Goal: Task Accomplishment & Management: Complete application form

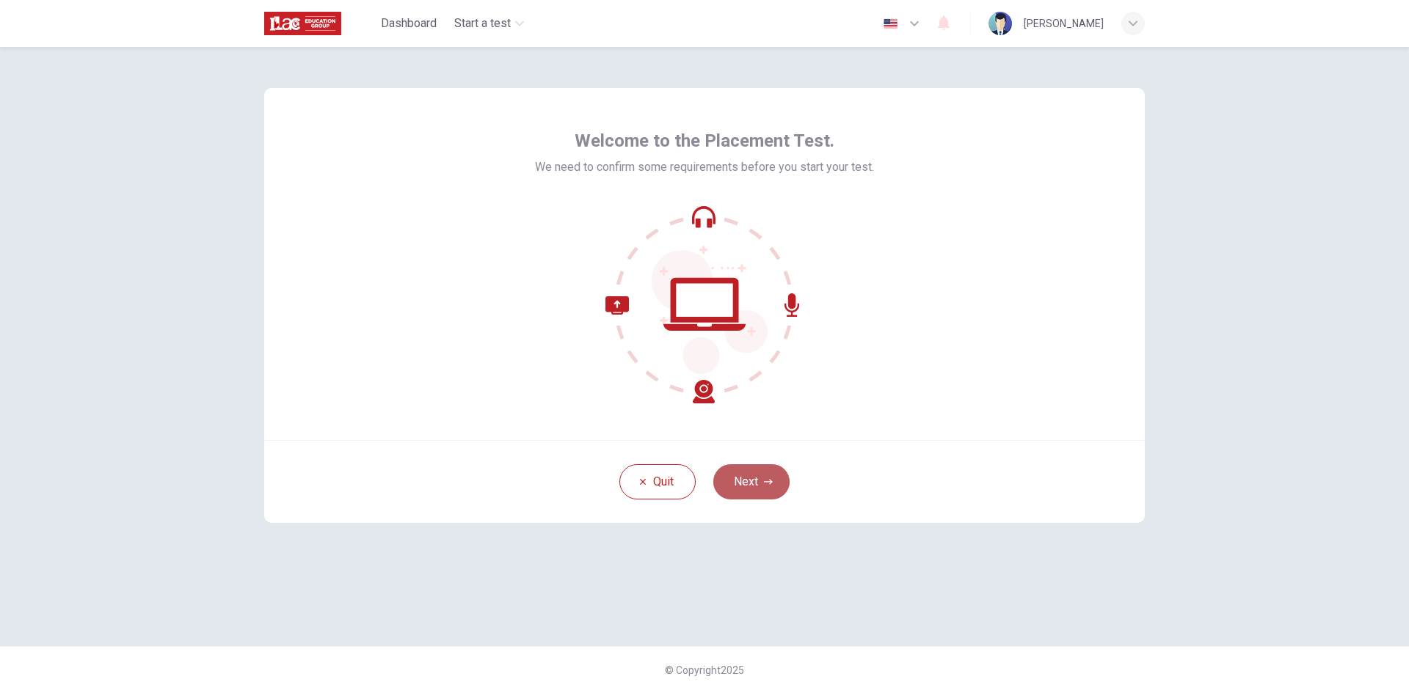
click at [748, 481] on button "Next" at bounding box center [751, 482] width 76 height 35
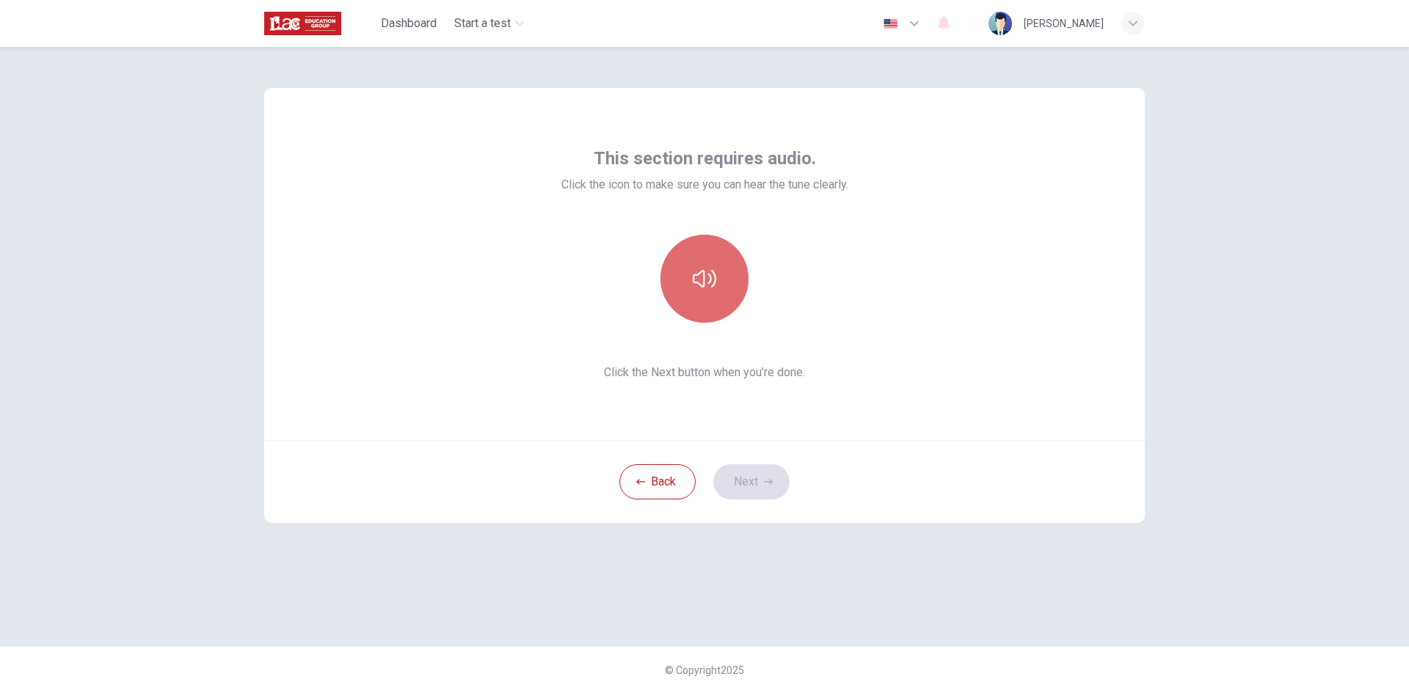
click at [698, 283] on icon "button" at bounding box center [704, 279] width 23 height 18
click at [715, 300] on button "button" at bounding box center [704, 279] width 88 height 88
click at [757, 487] on button "Next" at bounding box center [751, 482] width 76 height 35
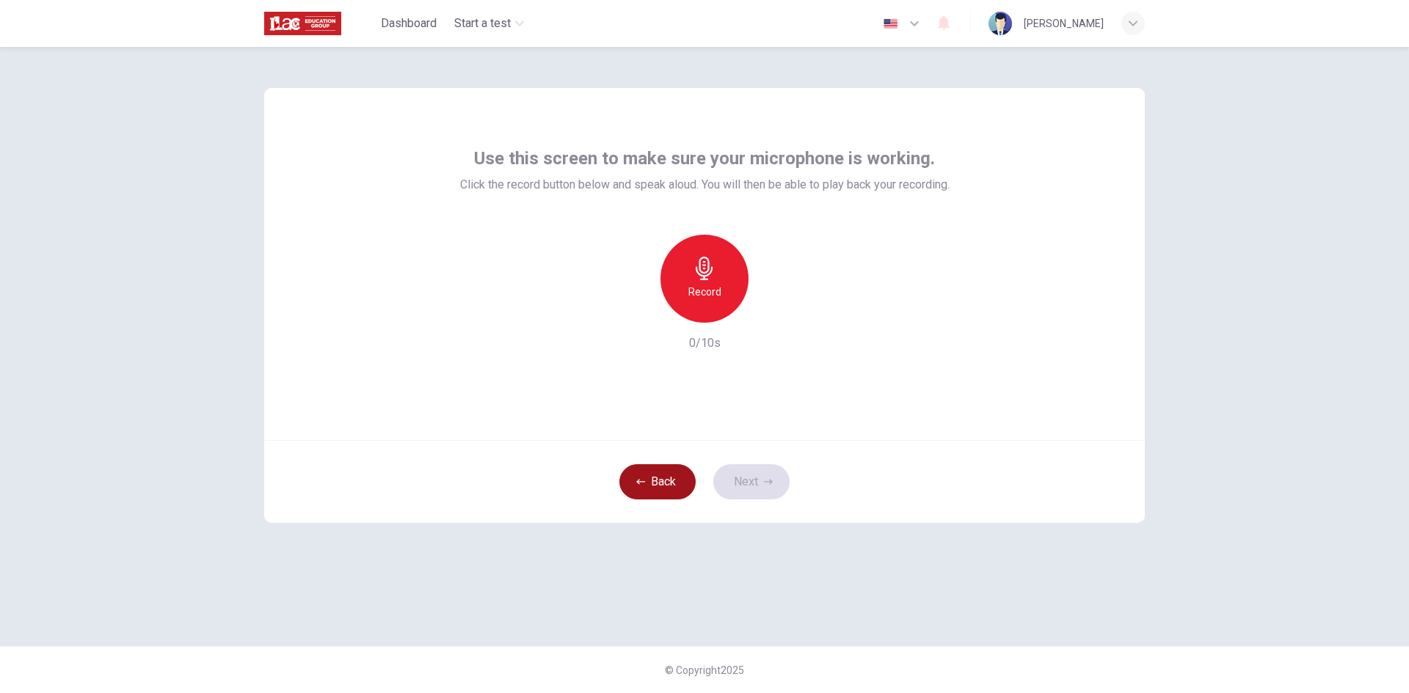
click at [652, 483] on button "Back" at bounding box center [657, 482] width 76 height 35
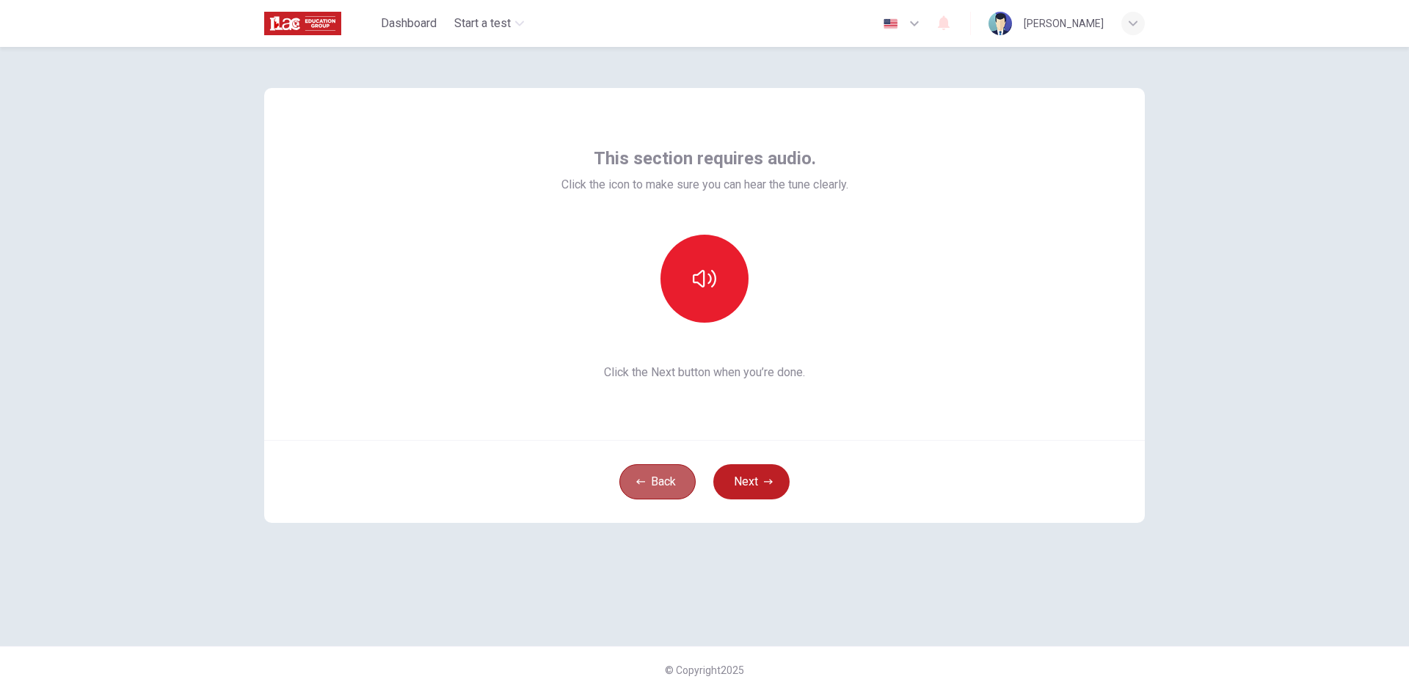
click at [652, 483] on button "Back" at bounding box center [657, 482] width 76 height 35
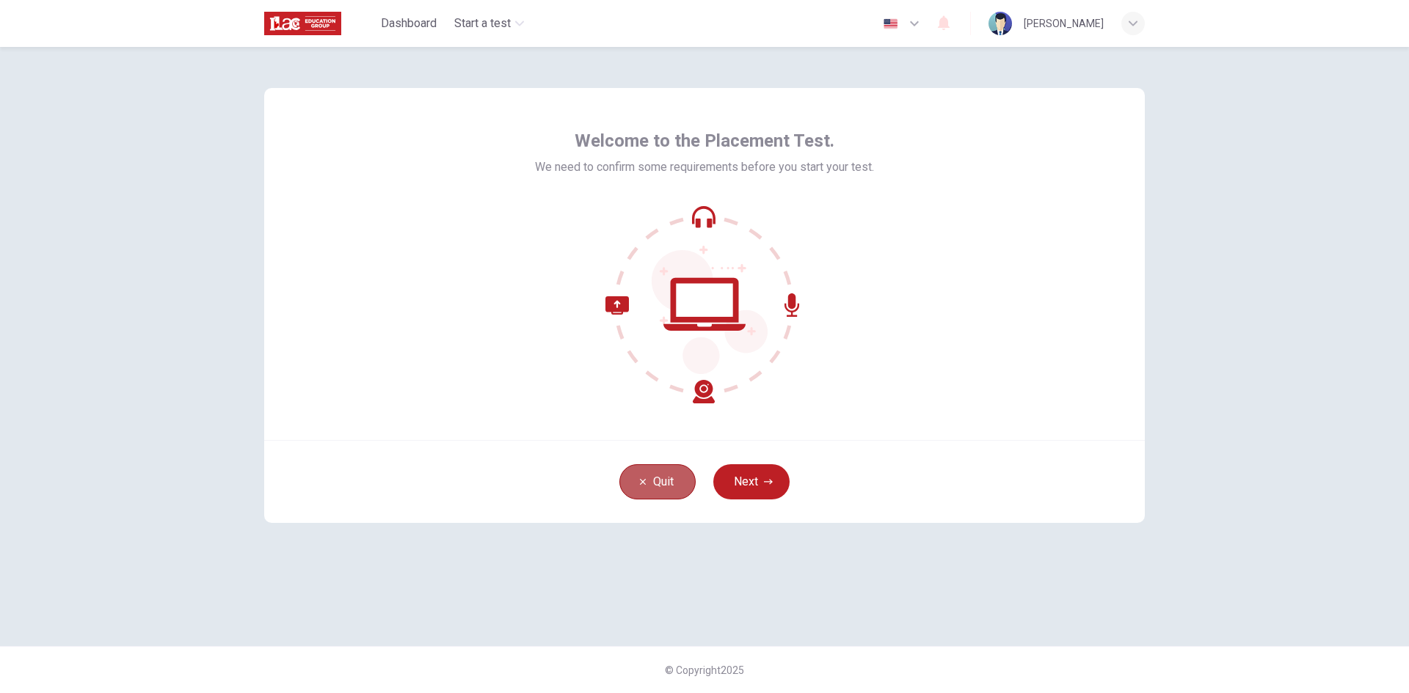
click at [652, 483] on button "Quit" at bounding box center [657, 482] width 76 height 35
click at [660, 488] on button "Quit" at bounding box center [657, 482] width 76 height 35
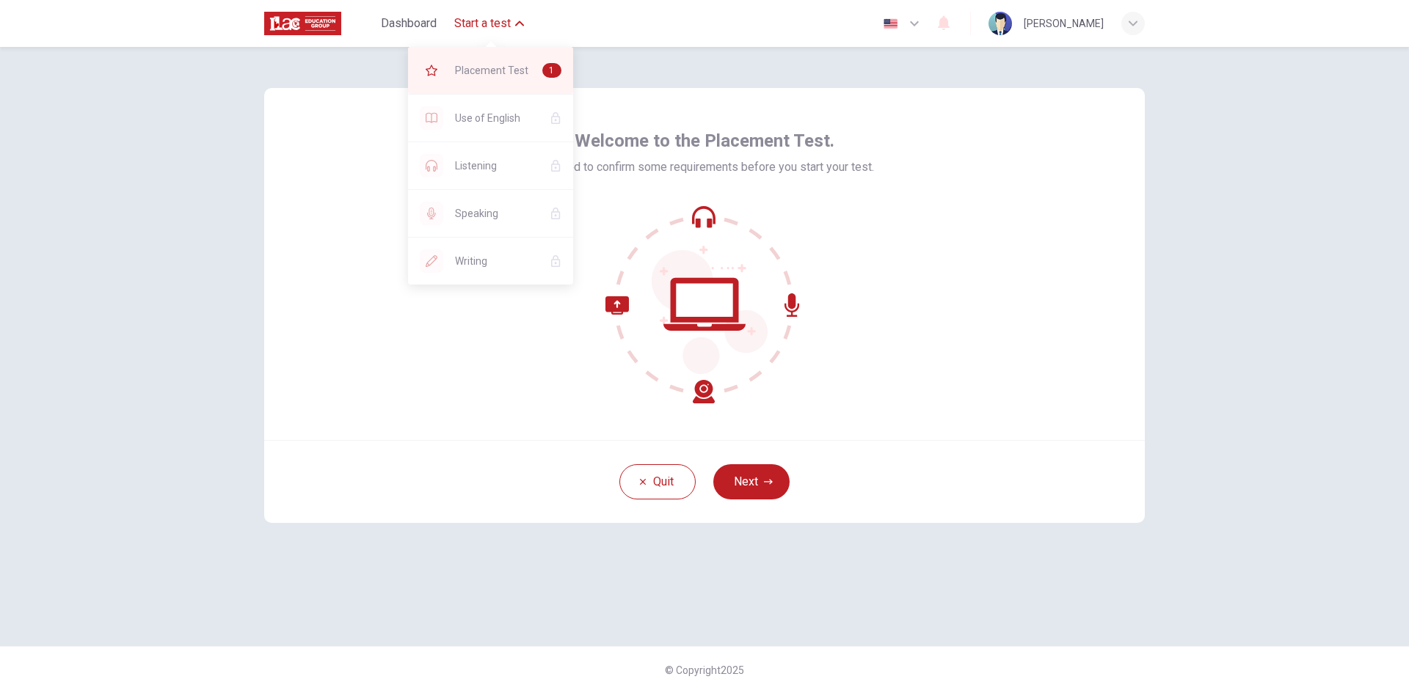
click at [494, 67] on span "Placement Test" at bounding box center [493, 71] width 76 height 18
click at [399, 18] on span "Dashboard" at bounding box center [409, 24] width 56 height 18
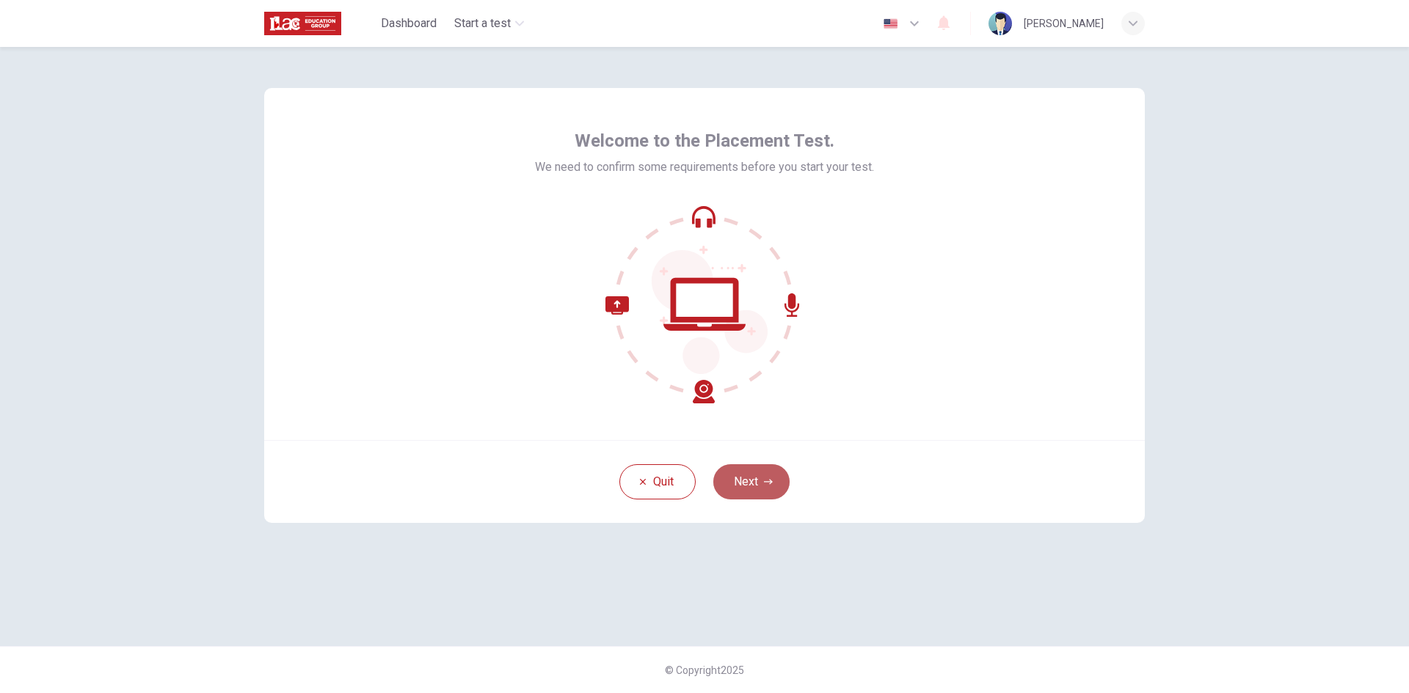
click at [756, 491] on button "Next" at bounding box center [751, 482] width 76 height 35
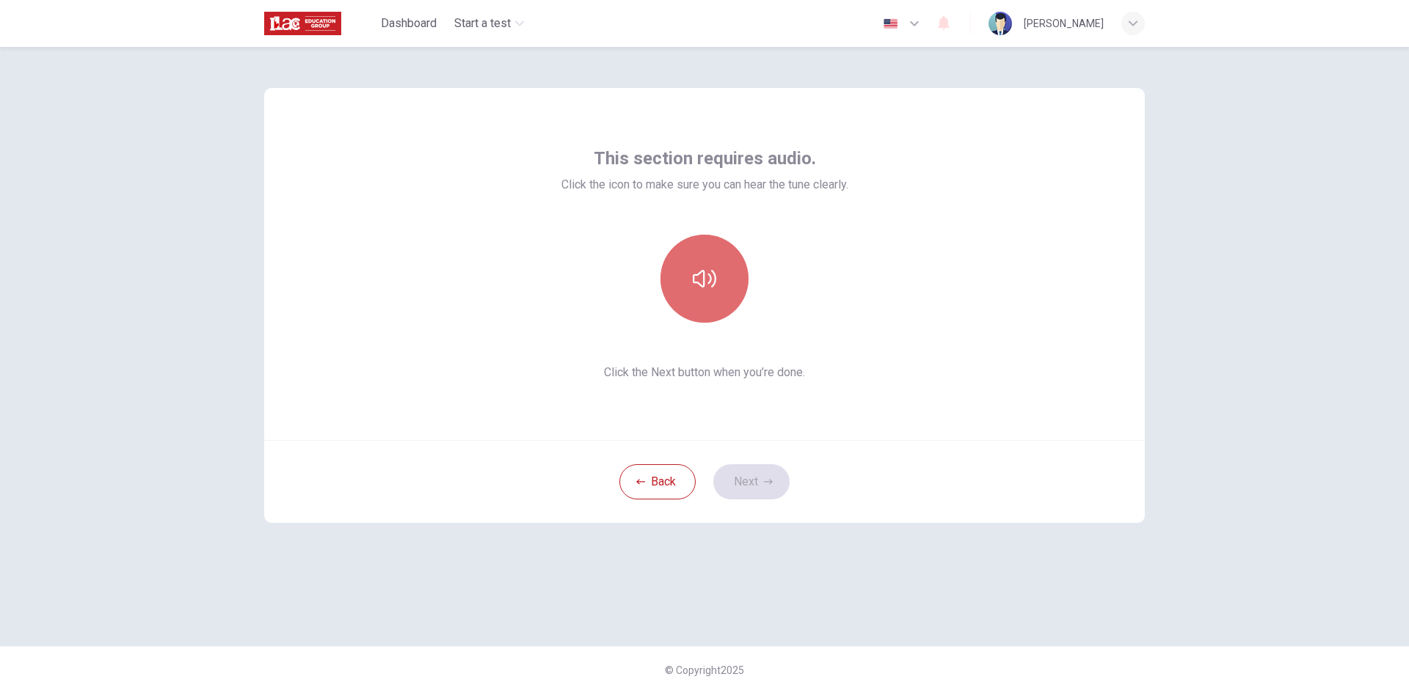
click at [712, 318] on button "button" at bounding box center [704, 279] width 88 height 88
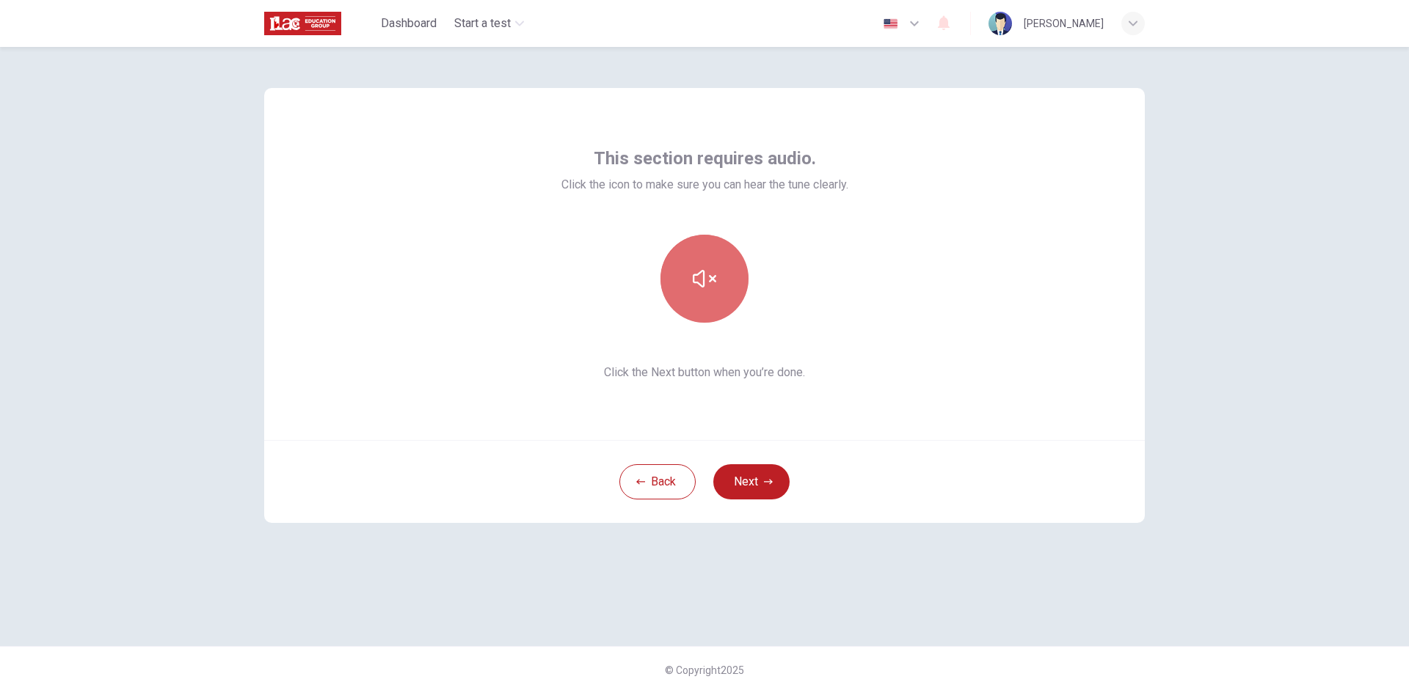
click at [712, 318] on button "button" at bounding box center [704, 279] width 88 height 88
click at [730, 483] on button "Next" at bounding box center [751, 482] width 76 height 35
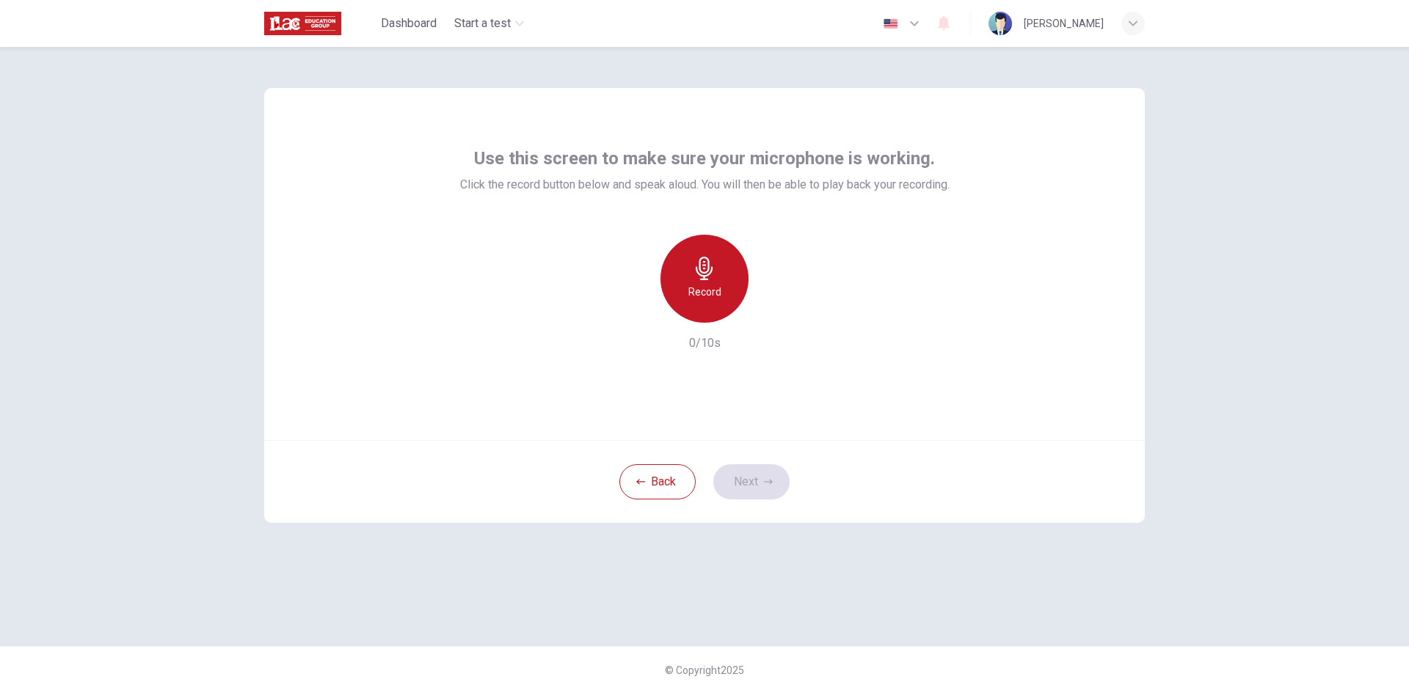
click at [710, 285] on h6 "Record" at bounding box center [704, 292] width 33 height 18
click at [710, 294] on h6 "Stop" at bounding box center [704, 292] width 22 height 18
click at [775, 315] on icon "button" at bounding box center [772, 311] width 15 height 15
click at [746, 481] on button "Next" at bounding box center [751, 482] width 76 height 35
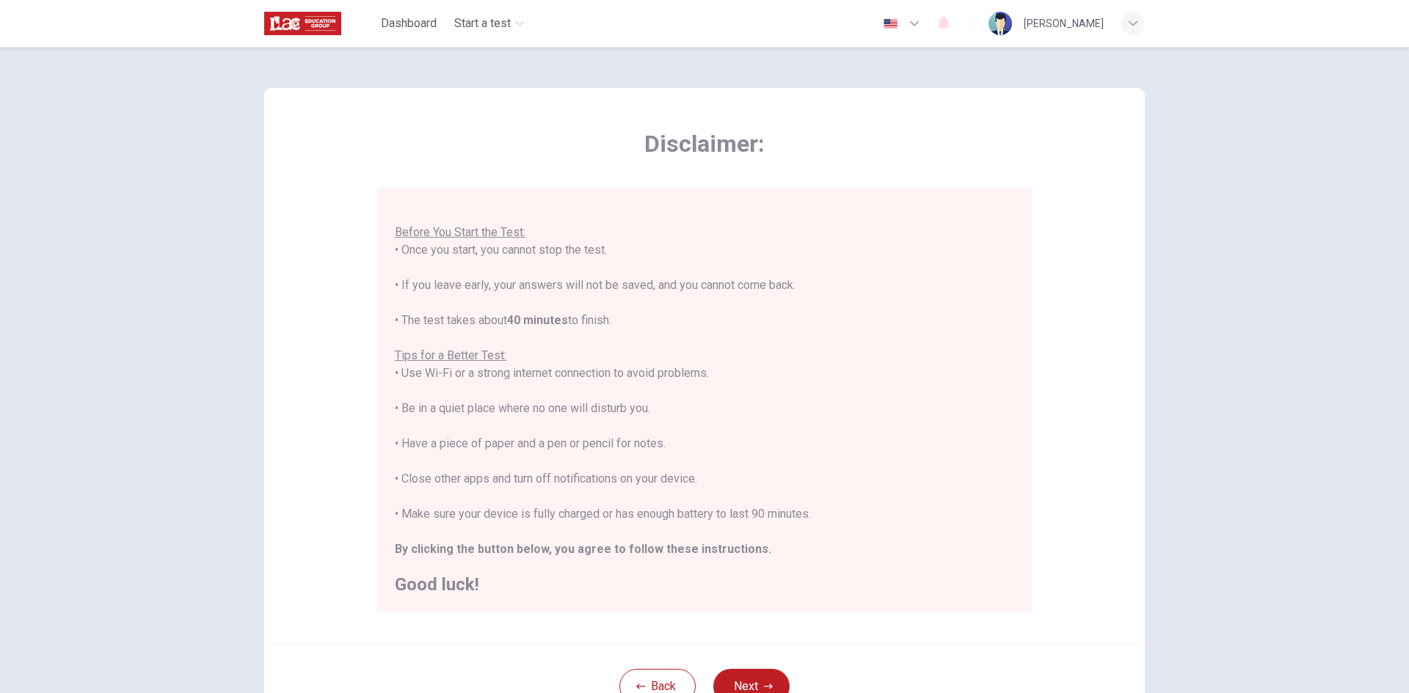
scroll to position [123, 0]
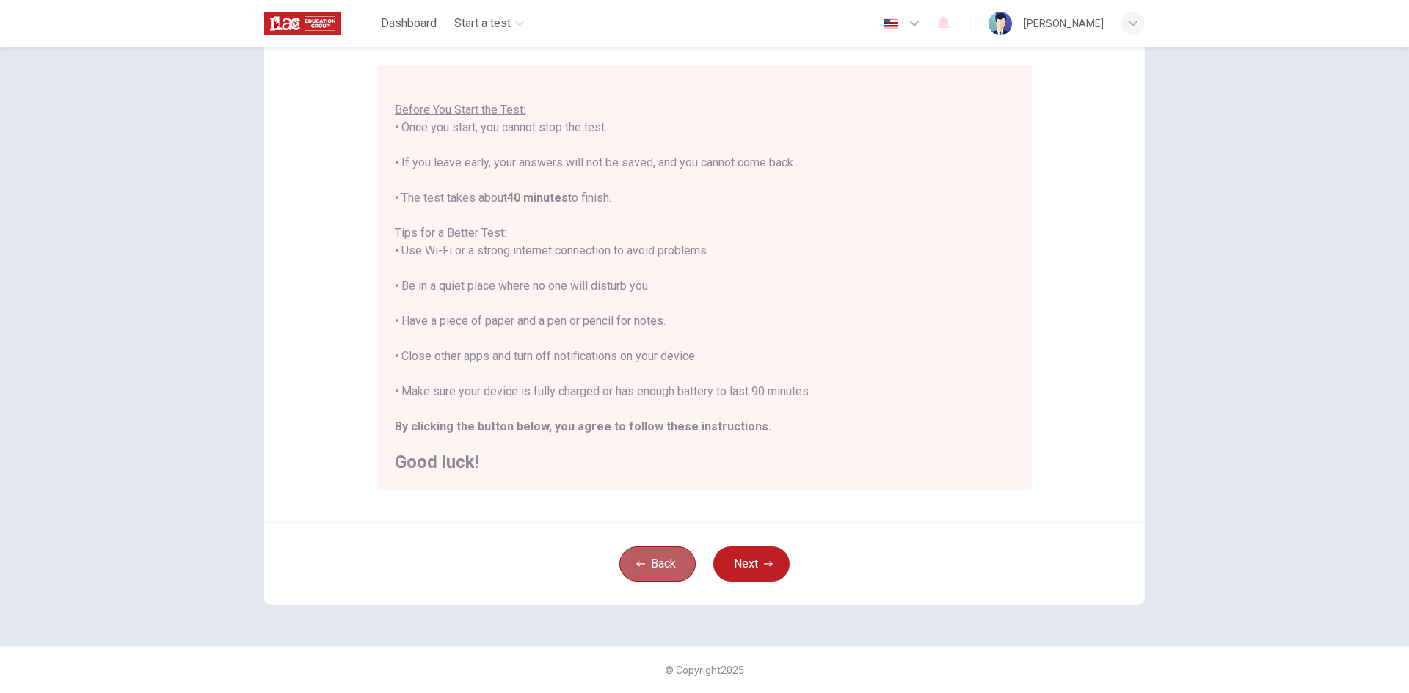
click at [657, 561] on button "Back" at bounding box center [657, 564] width 76 height 35
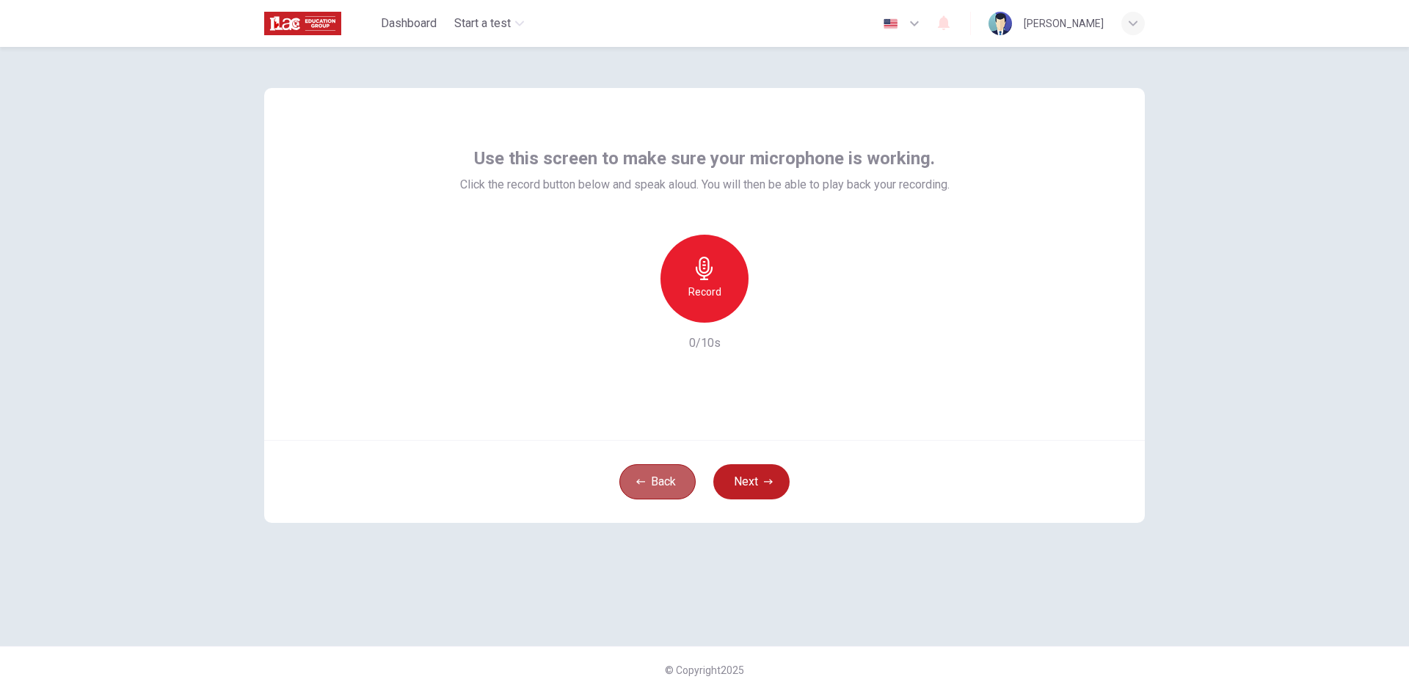
click at [650, 490] on button "Back" at bounding box center [657, 482] width 76 height 35
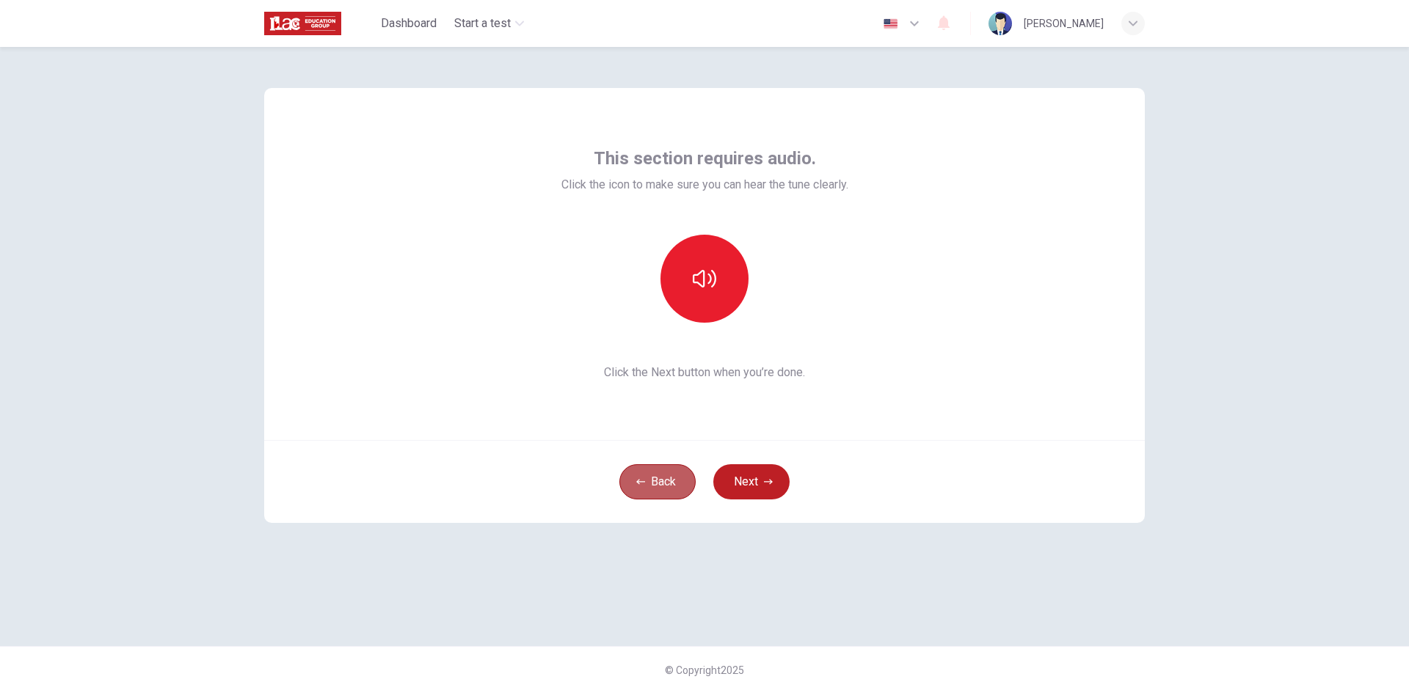
click at [650, 490] on button "Back" at bounding box center [657, 482] width 76 height 35
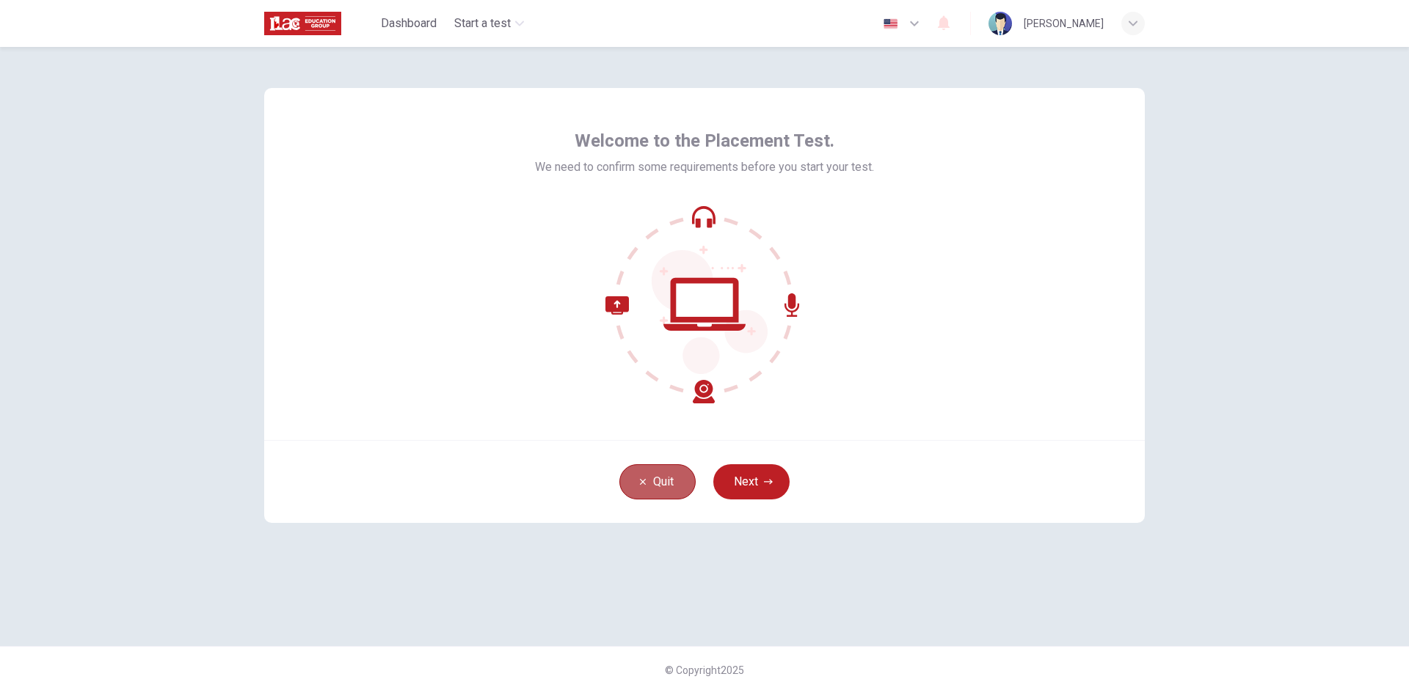
click at [650, 490] on button "Quit" at bounding box center [657, 482] width 76 height 35
